Goal: Transaction & Acquisition: Purchase product/service

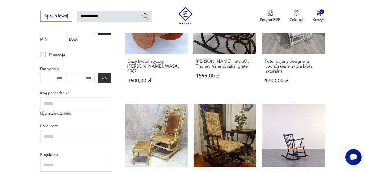
drag, startPoint x: 0, startPoint y: 0, endPoint x: 367, endPoint y: 169, distance: 404.4
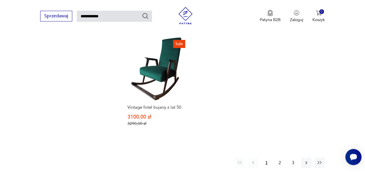
scroll to position [687, 0]
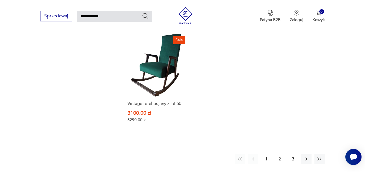
click at [278, 154] on button "2" at bounding box center [279, 159] width 10 height 10
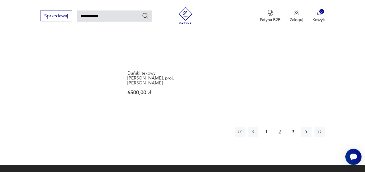
scroll to position [703, 0]
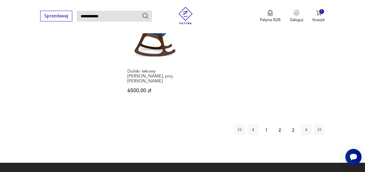
click at [294, 125] on button "3" at bounding box center [293, 130] width 10 height 10
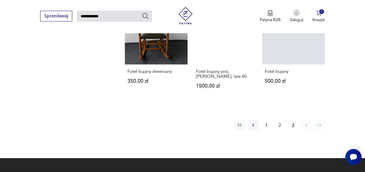
scroll to position [482, 0]
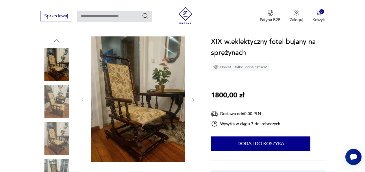
click at [150, 99] on img at bounding box center [137, 98] width 94 height 125
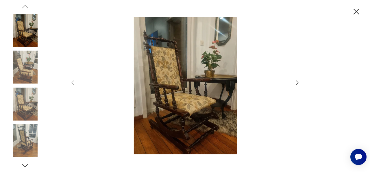
click at [187, 95] on img at bounding box center [185, 86] width 206 height 138
click at [297, 83] on icon "button" at bounding box center [297, 82] width 3 height 5
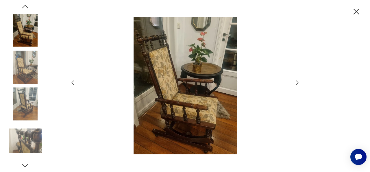
click at [355, 9] on icon "button" at bounding box center [356, 12] width 10 height 10
